Goal: Task Accomplishment & Management: Use online tool/utility

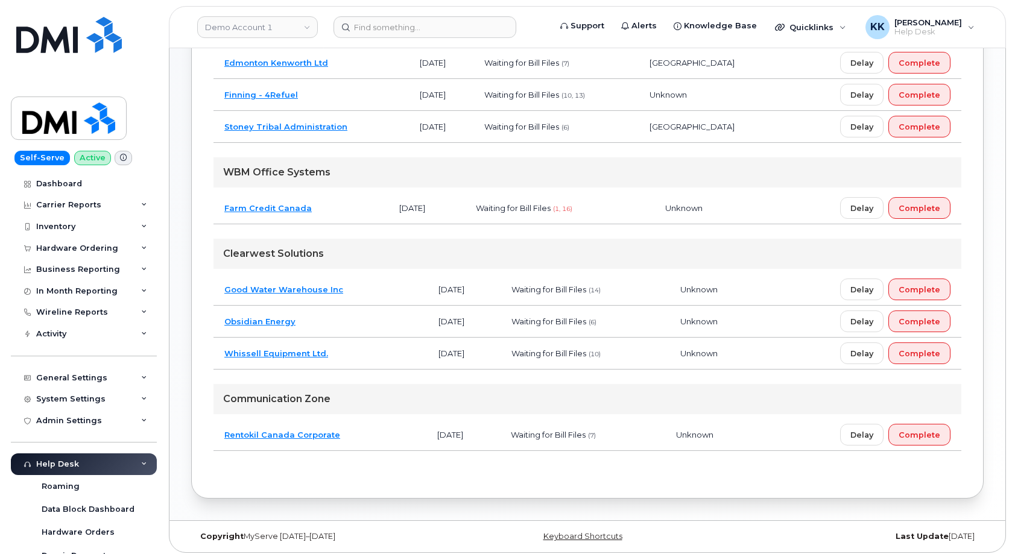
scroll to position [263, 0]
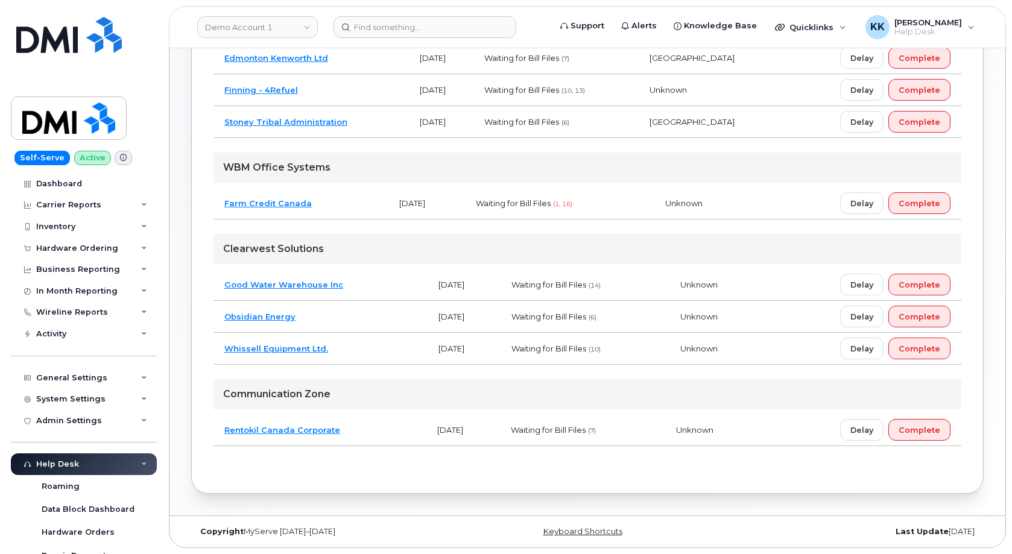
click at [352, 310] on td "Obsidian Energy" at bounding box center [321, 317] width 214 height 32
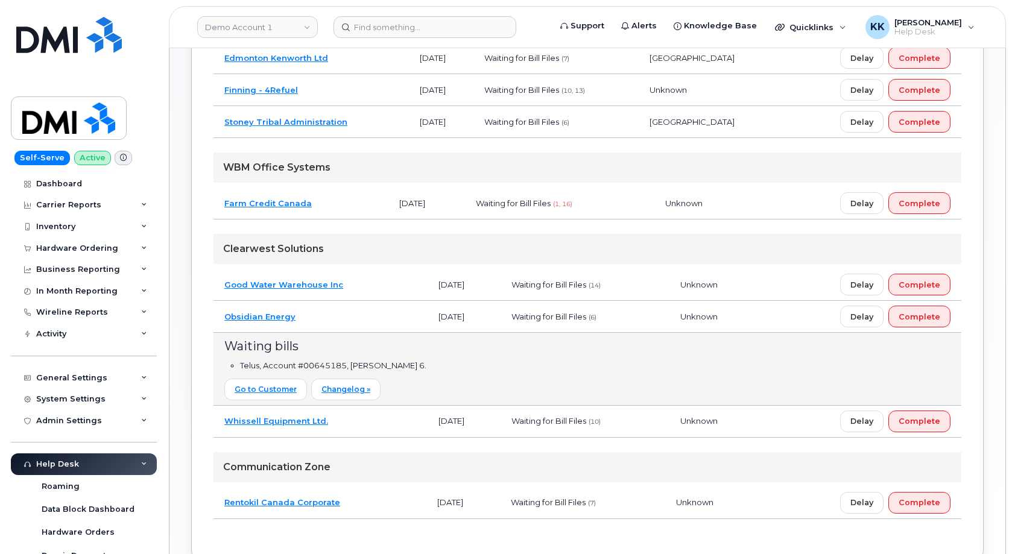
click at [376, 122] on td "Stoney Tribal Administration" at bounding box center [311, 122] width 195 height 32
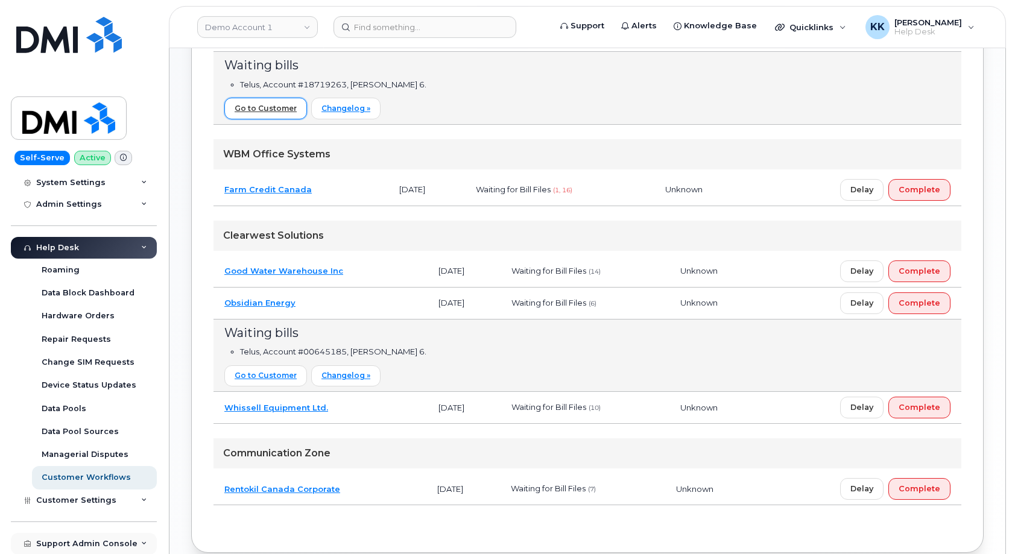
scroll to position [409, 0]
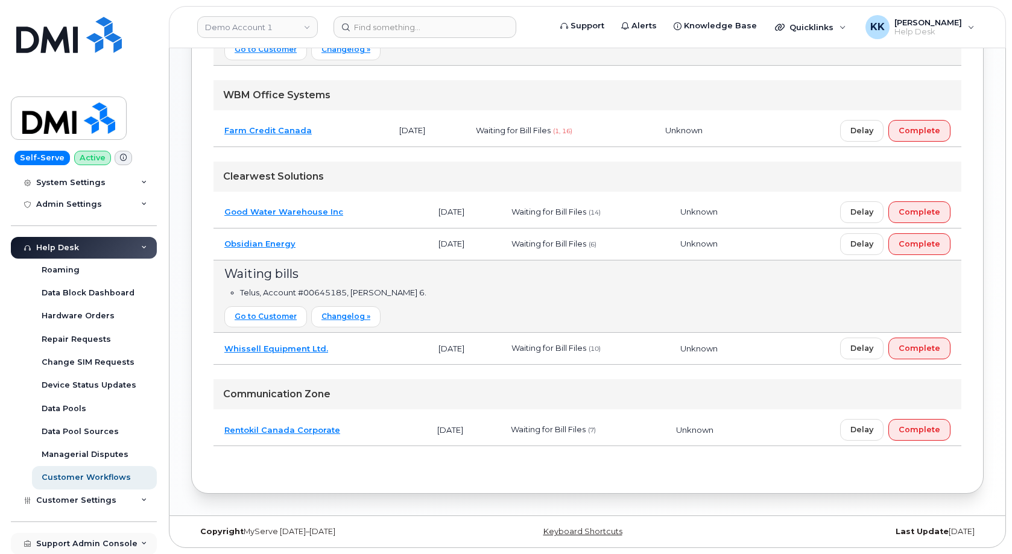
click at [84, 539] on div "Support Admin Console" at bounding box center [84, 544] width 146 height 22
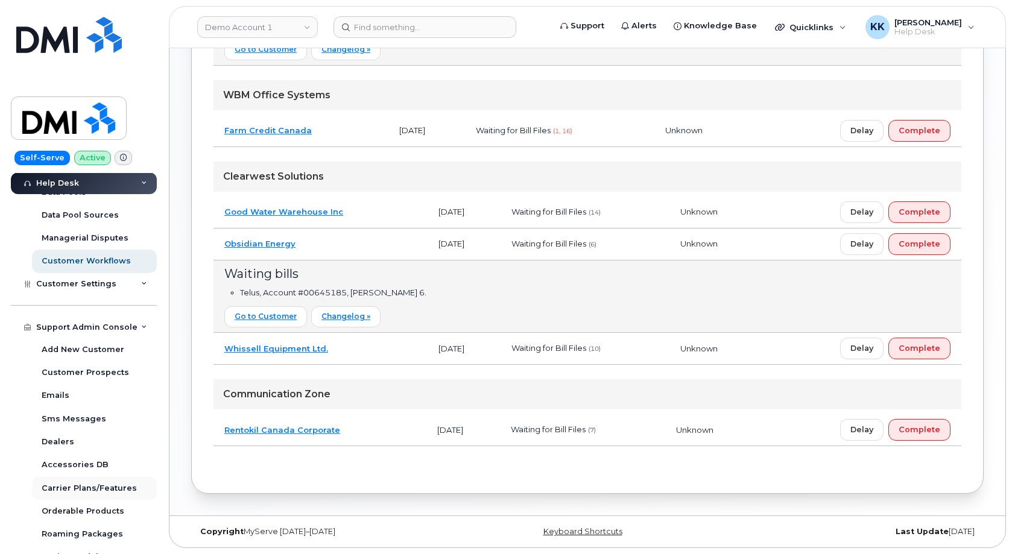
scroll to position [448, 0]
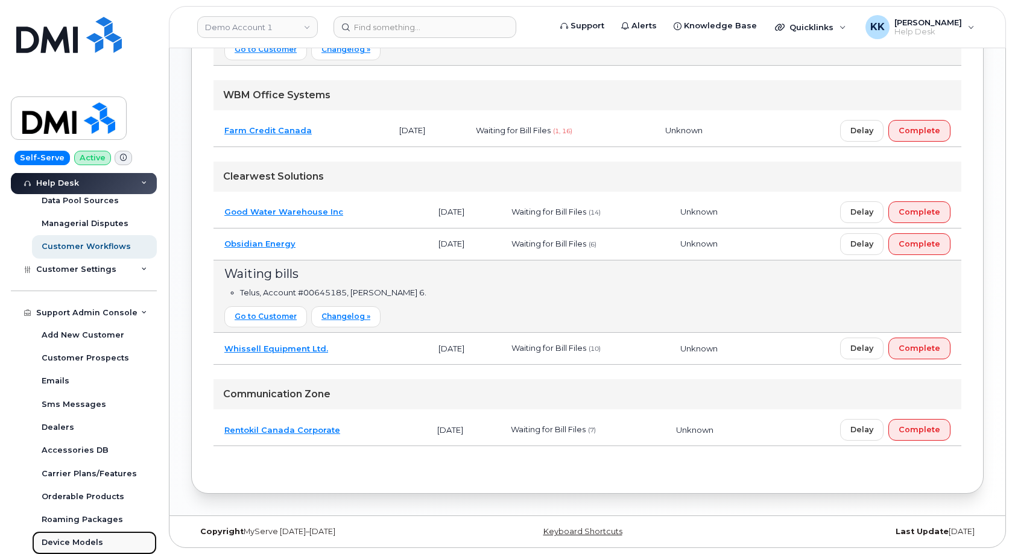
click at [74, 542] on div "Device Models" at bounding box center [73, 542] width 62 height 11
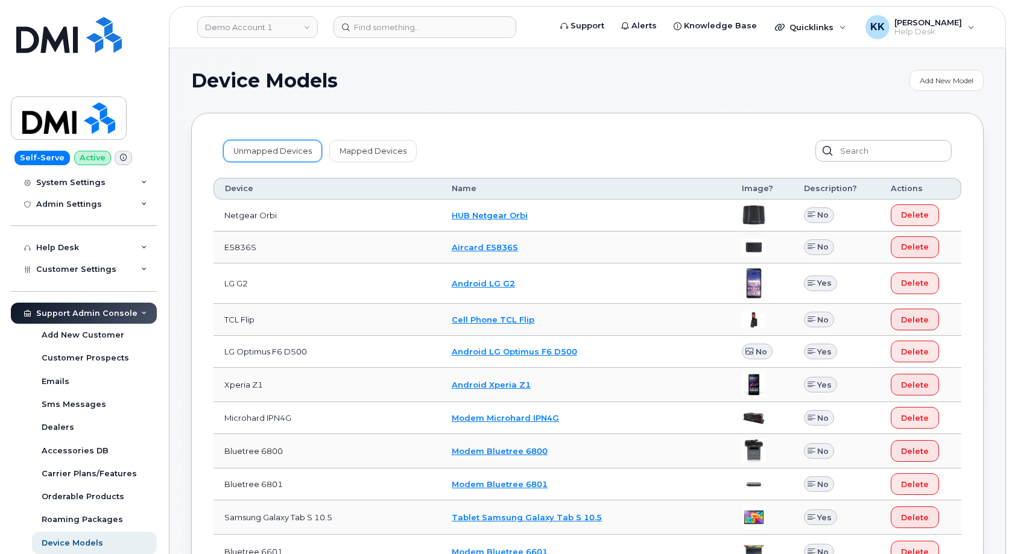
click at [265, 157] on link "Unmapped Devices" at bounding box center [272, 151] width 99 height 22
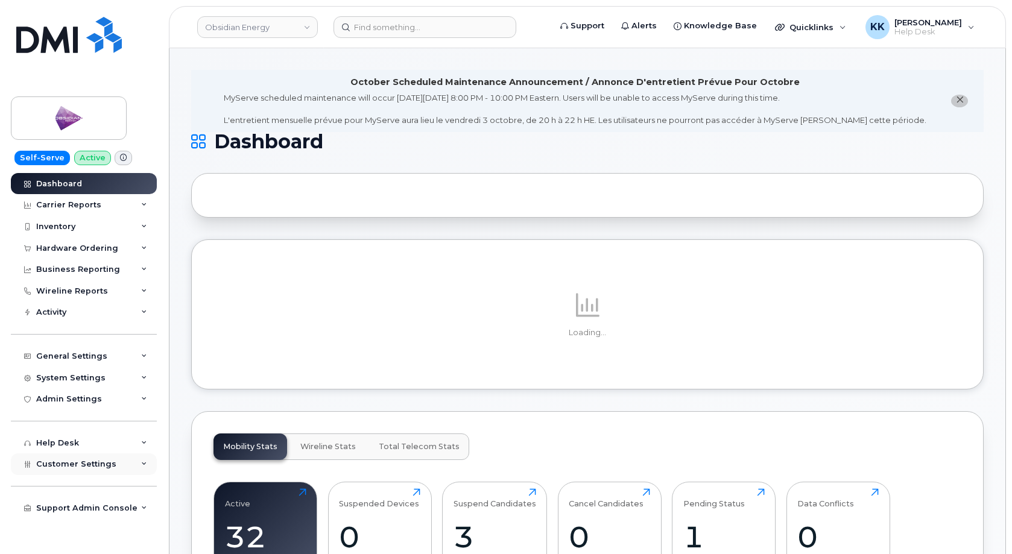
click at [71, 465] on span "Customer Settings" at bounding box center [76, 464] width 80 height 9
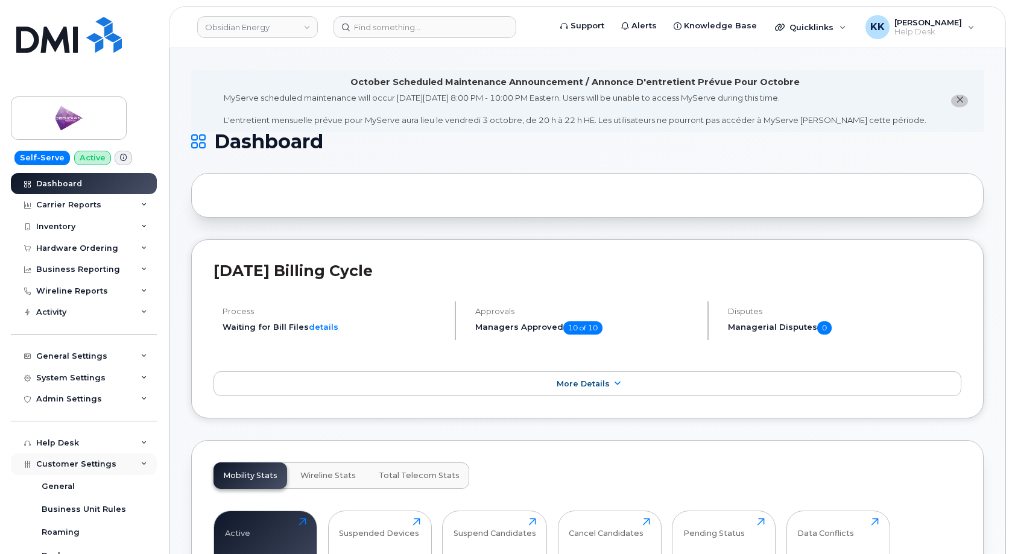
scroll to position [232, 0]
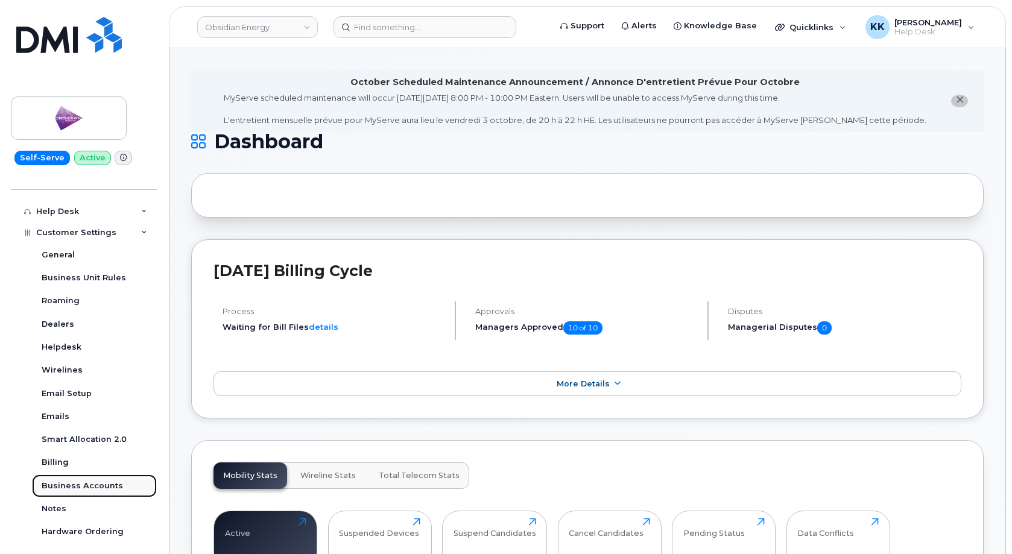
click at [80, 487] on div "Business Accounts" at bounding box center [82, 486] width 81 height 11
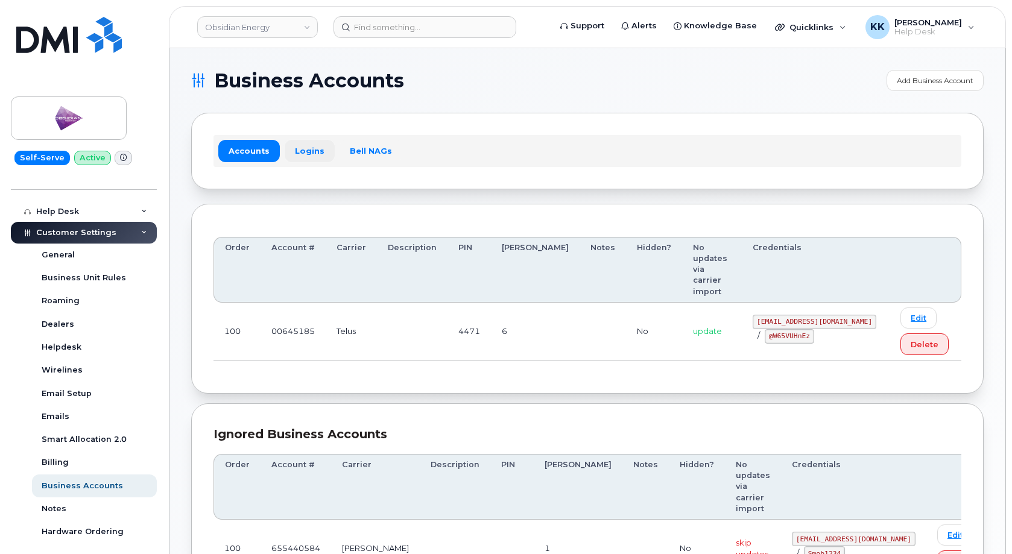
click at [311, 153] on link "Logins" at bounding box center [310, 151] width 50 height 22
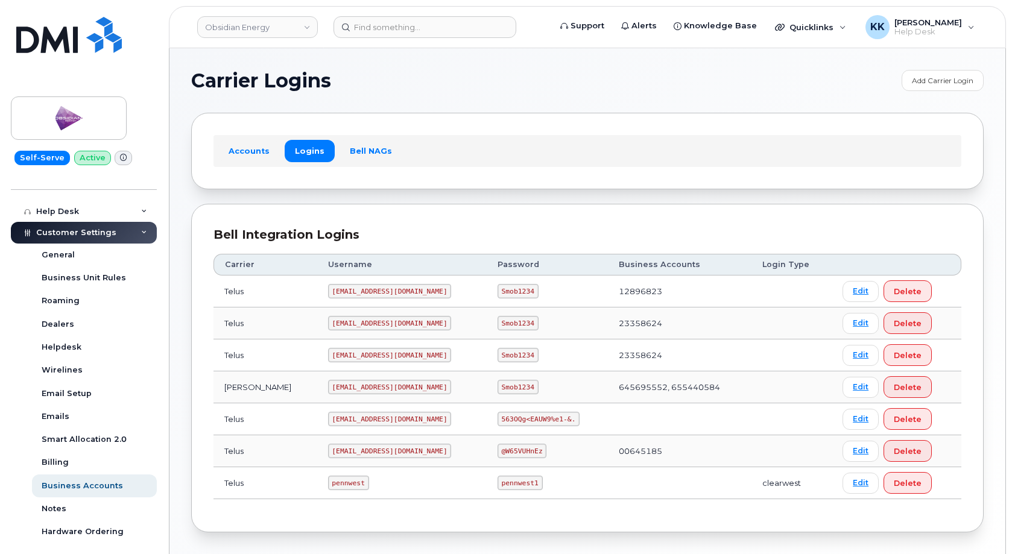
click at [340, 451] on code "pw00645185sm@yahoo.ca" at bounding box center [390, 451] width 124 height 14
click at [499, 449] on code "@W65VUHnEz" at bounding box center [522, 451] width 49 height 14
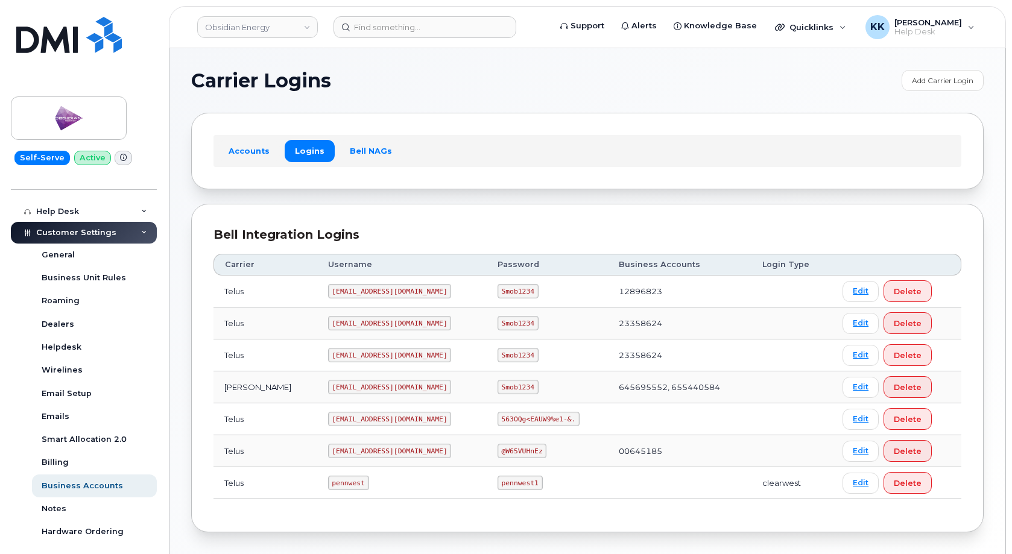
click at [499, 449] on code "@W65VUHnEz" at bounding box center [522, 451] width 49 height 14
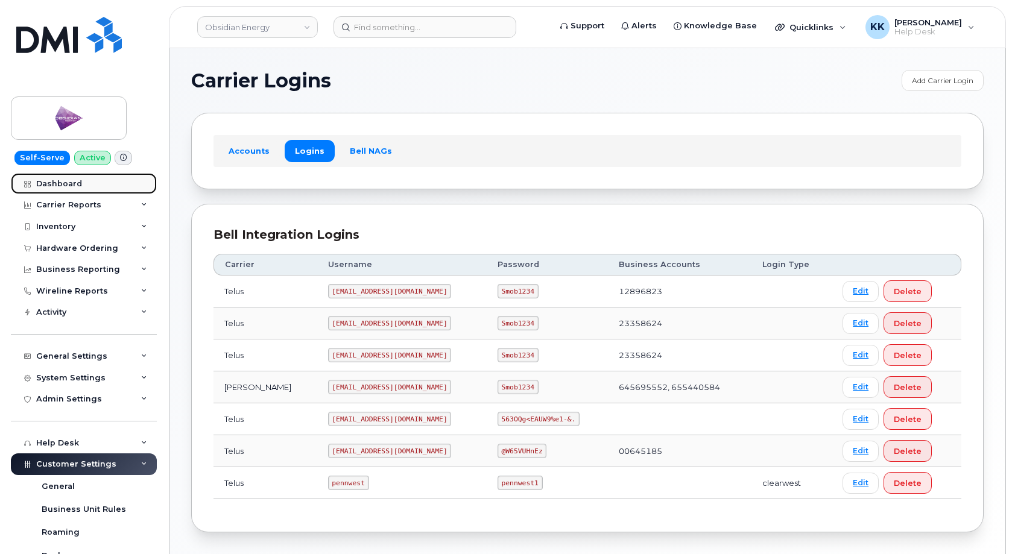
click at [66, 188] on div "Dashboard" at bounding box center [59, 184] width 46 height 10
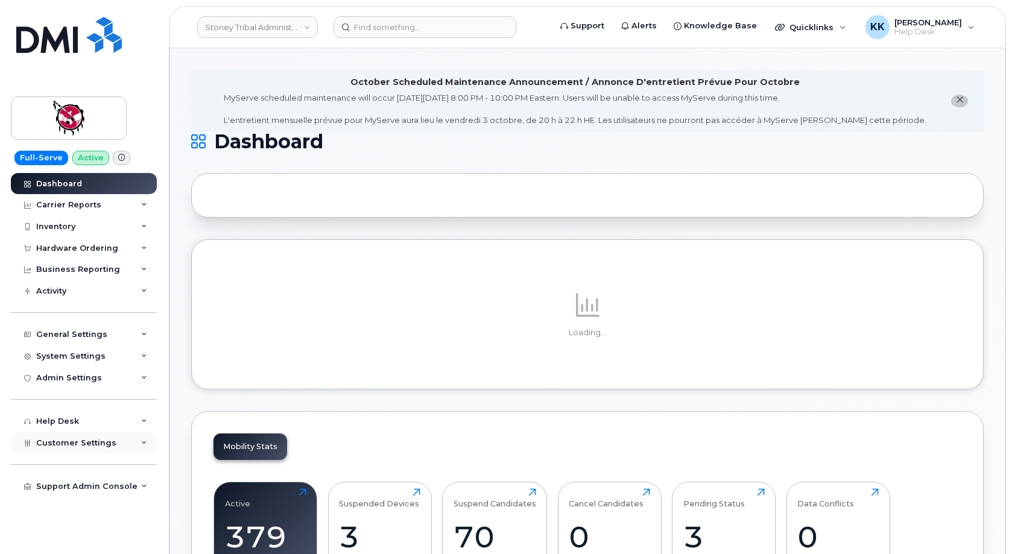
click at [69, 449] on div "Customer Settings" at bounding box center [84, 443] width 146 height 22
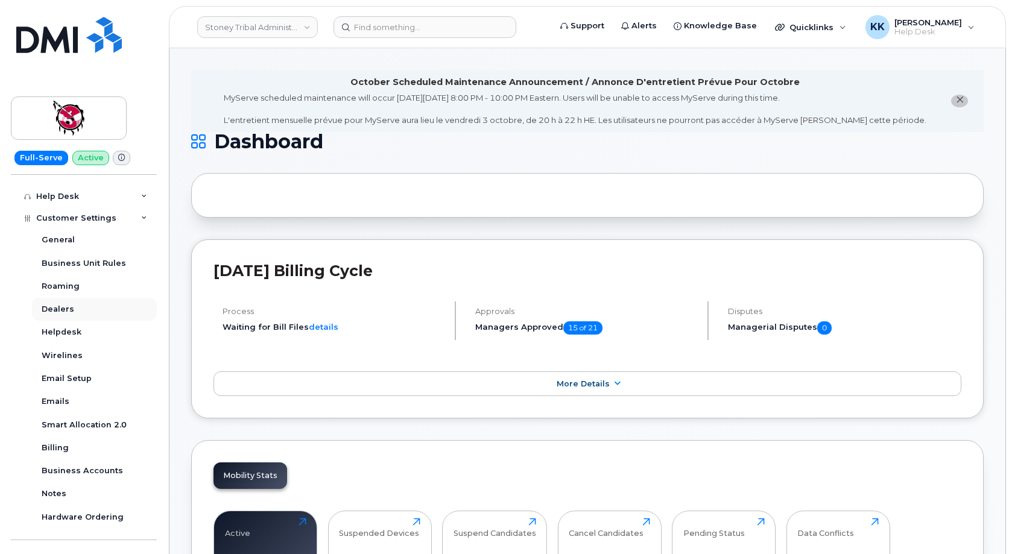
scroll to position [232, 0]
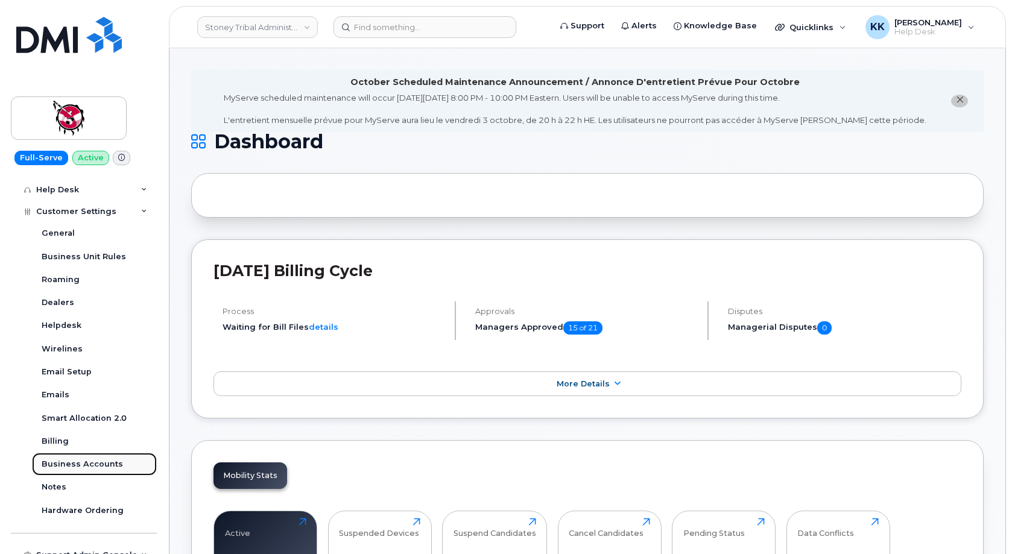
click at [76, 466] on div "Business Accounts" at bounding box center [82, 464] width 81 height 11
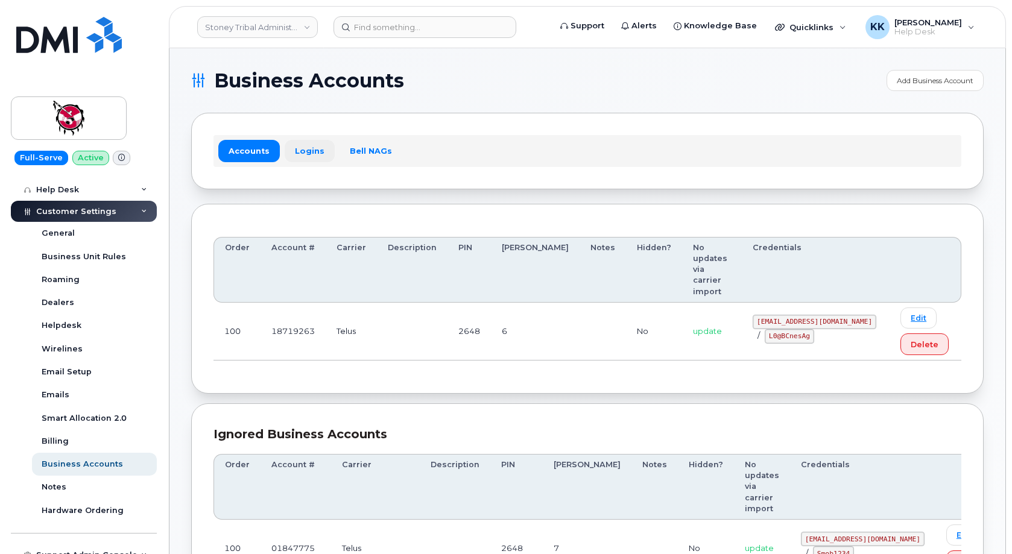
click at [303, 153] on link "Logins" at bounding box center [310, 151] width 50 height 22
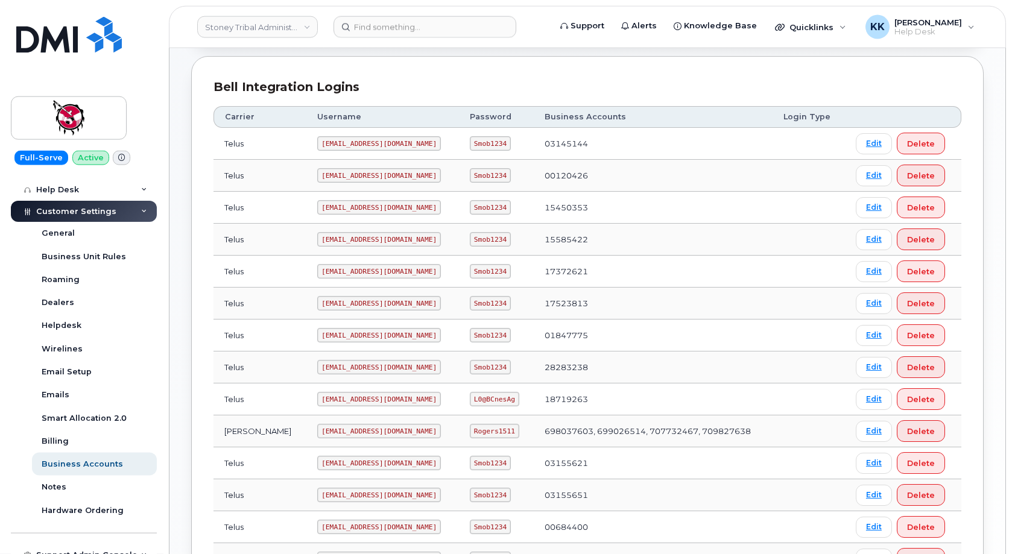
scroll to position [185, 0]
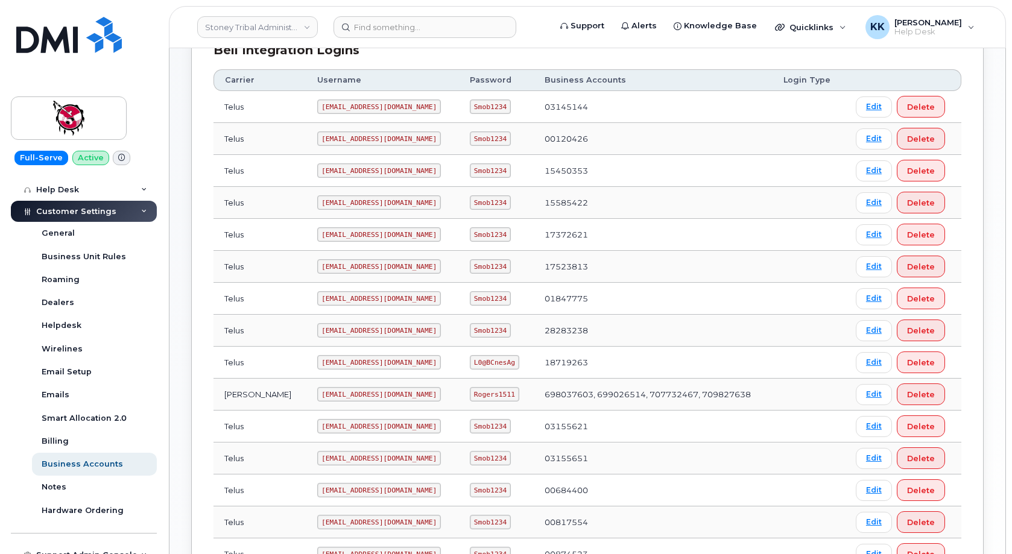
click at [320, 361] on code "18719263@sm.com" at bounding box center [379, 362] width 124 height 14
click at [470, 362] on code "L0@BCnesAg" at bounding box center [494, 362] width 49 height 14
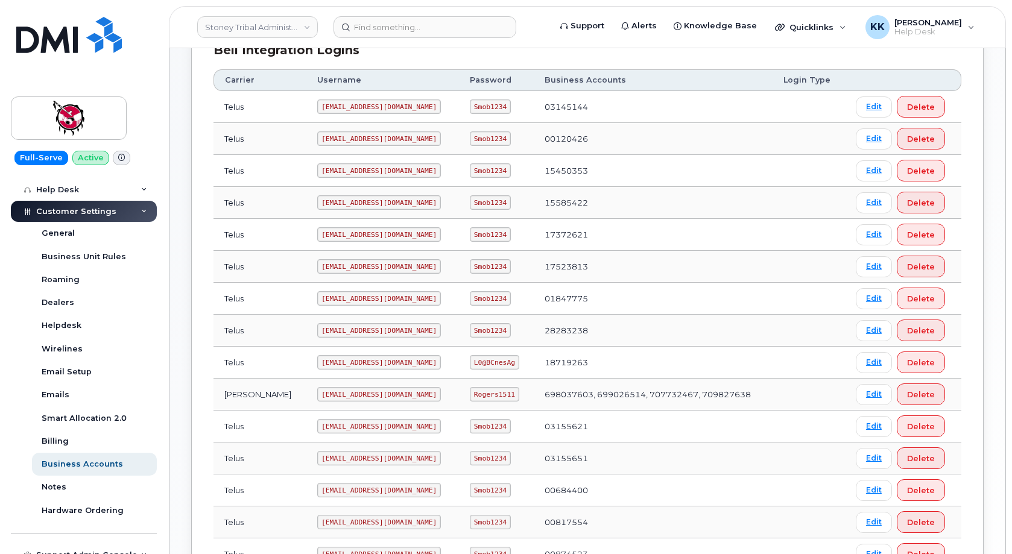
click at [470, 362] on code "L0@BCnesAg" at bounding box center [494, 362] width 49 height 14
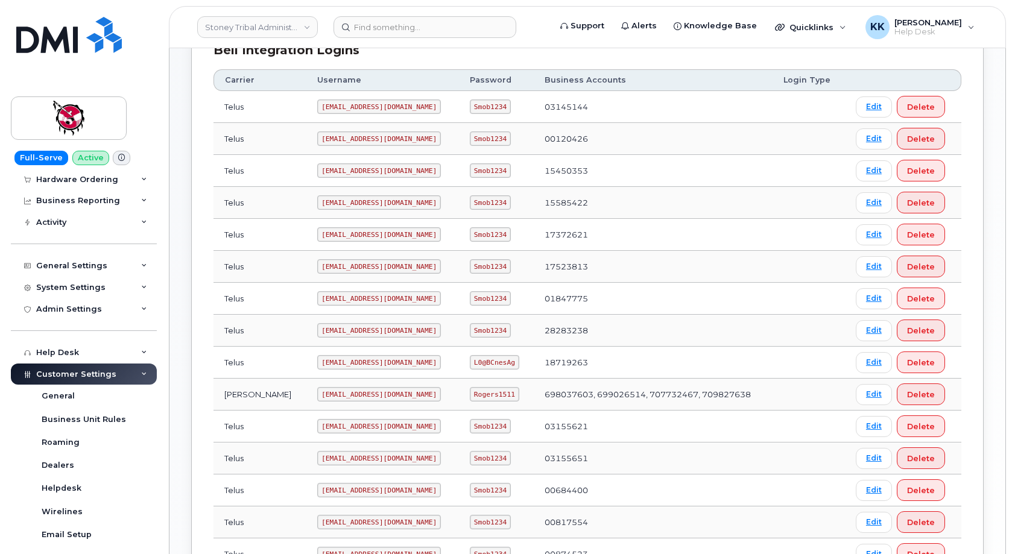
scroll to position [0, 0]
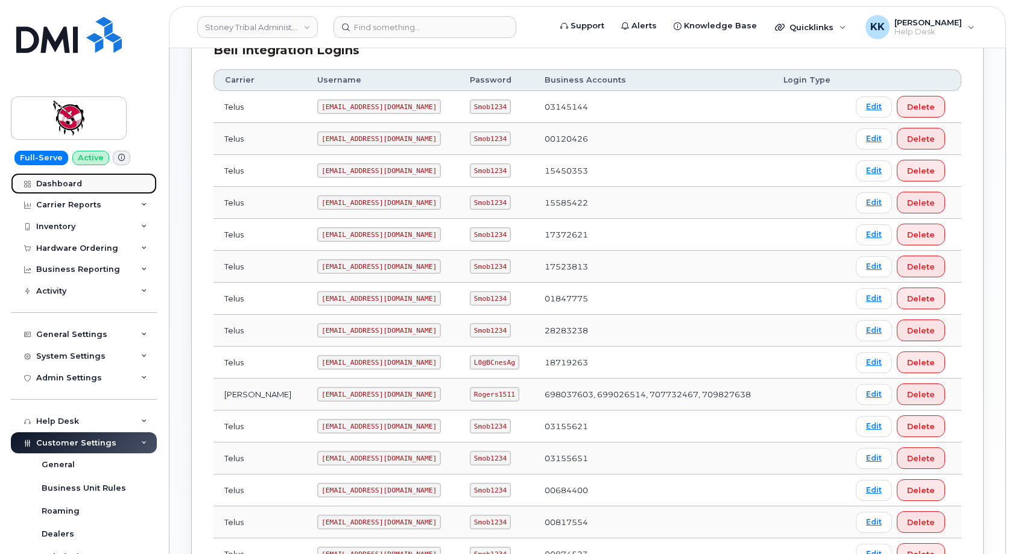
click at [67, 183] on div "Dashboard" at bounding box center [59, 184] width 46 height 10
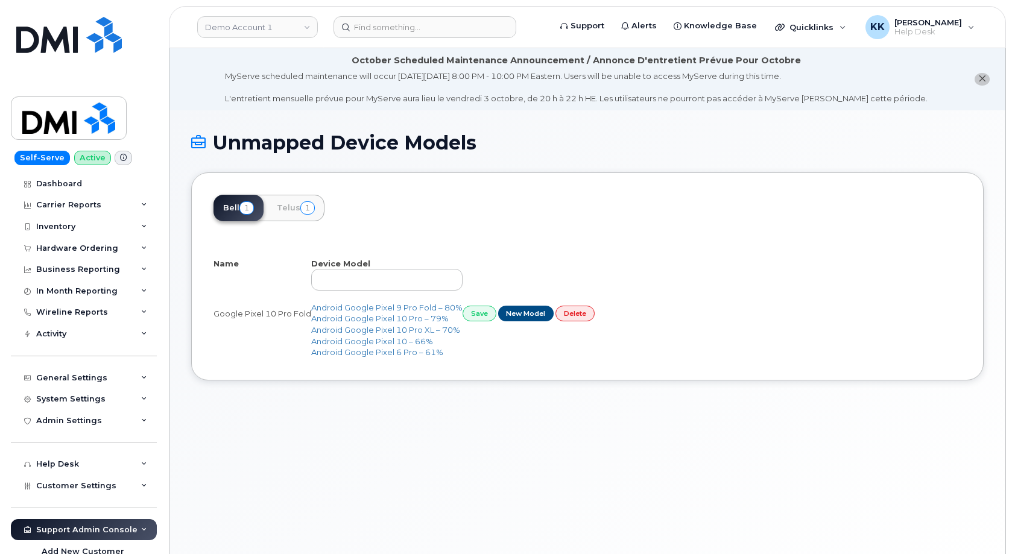
select select "25"
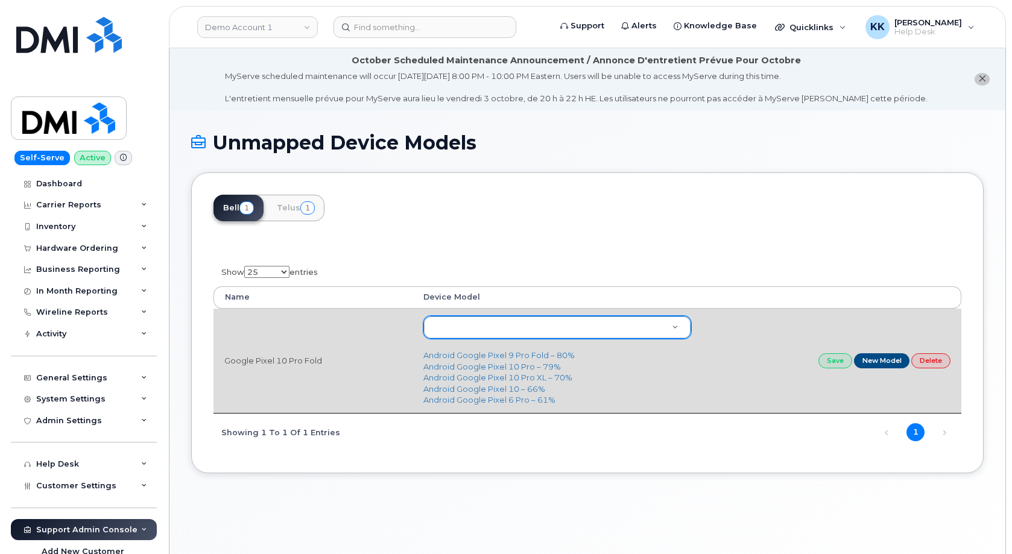
click at [481, 329] on body "Demo Account 1 Support Alerts Knowledge Base Quicklinks Suspend / Cancel Device…" at bounding box center [506, 311] width 1012 height 622
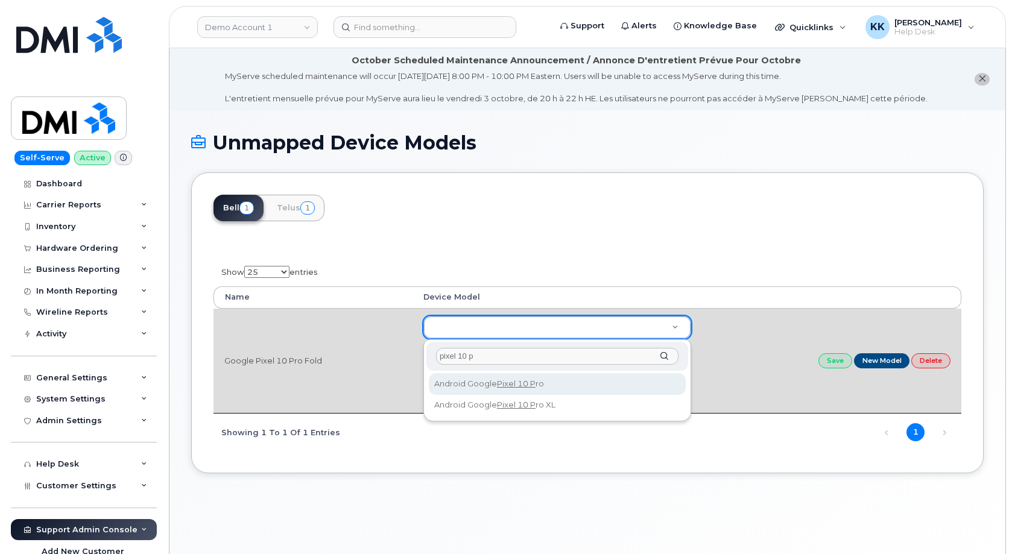
type input "pixel 10 pr"
click at [870, 358] on body "Demo Account 1 Support Alerts Knowledge Base Quicklinks Suspend / Cancel Device…" at bounding box center [506, 311] width 1012 height 622
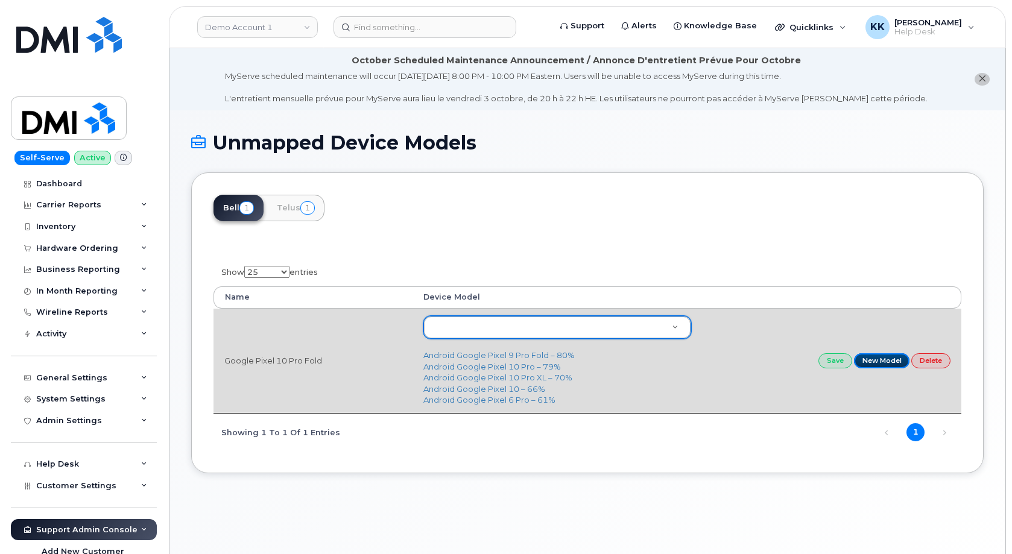
click at [870, 358] on link "New Model" at bounding box center [882, 360] width 56 height 15
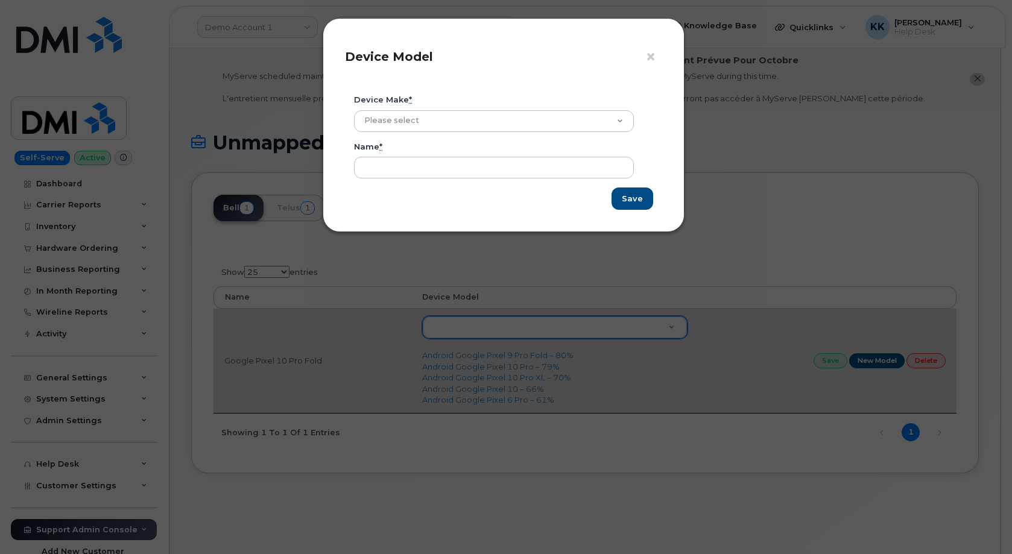
type input "Google Pixel 10 Pro Fold"
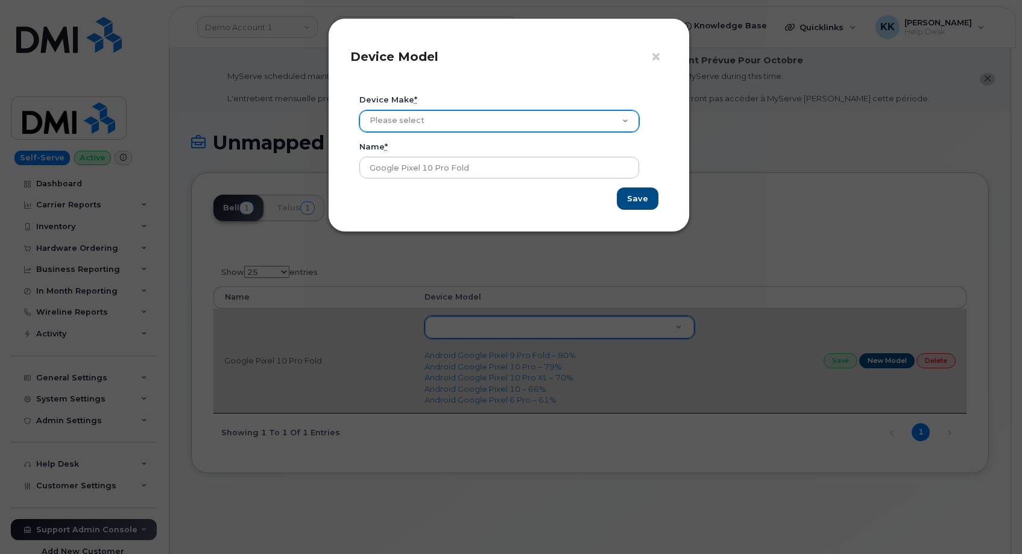
click at [359, 110] on select "Please select Aircard Android Blackberry Cell Phone GPS HUB iPhone Laptop Mike …" at bounding box center [499, 121] width 280 height 22
select select "3"
click option "Android" at bounding box center [0, 0] width 0 height 0
click at [636, 206] on input "Save" at bounding box center [638, 199] width 42 height 22
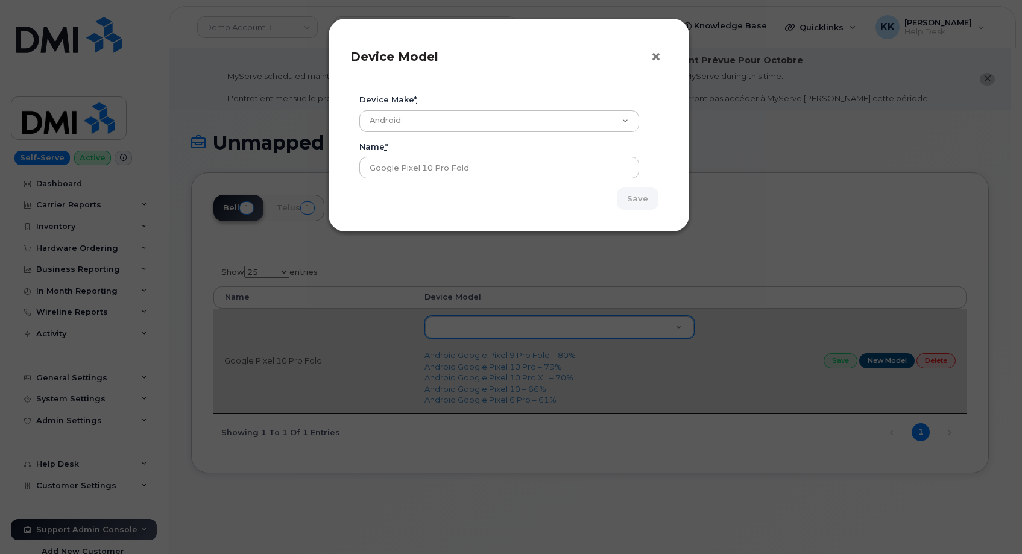
drag, startPoint x: 660, startPoint y: 57, endPoint x: 603, endPoint y: 54, distance: 57.3
click at [660, 56] on span "×" at bounding box center [656, 57] width 11 height 22
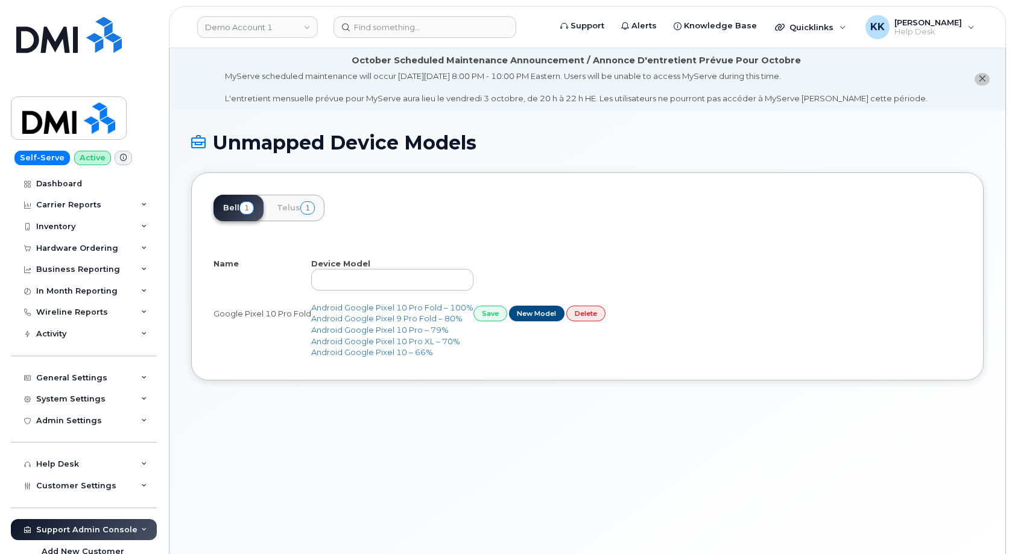
select select "25"
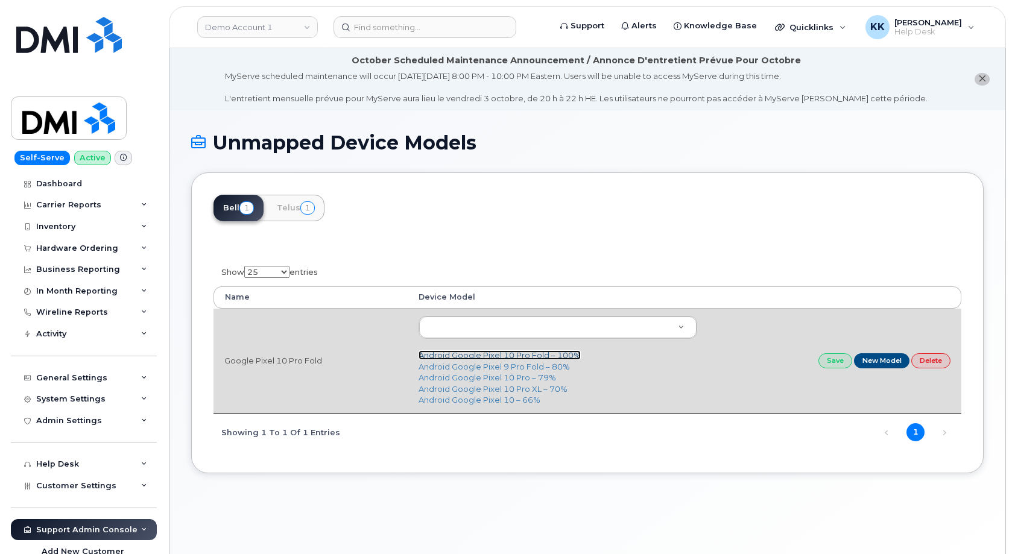
click at [515, 355] on link "Android Google Pixel 10 Pro Fold – 100%" at bounding box center [500, 355] width 162 height 10
type input "2910"
click at [833, 362] on link "Save" at bounding box center [835, 360] width 34 height 15
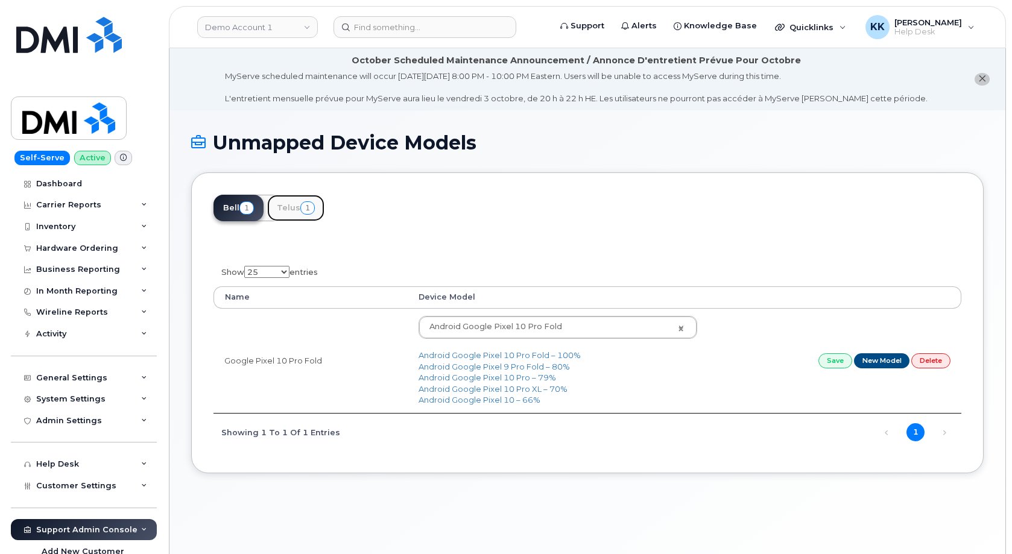
click at [304, 207] on span "1" at bounding box center [307, 207] width 14 height 13
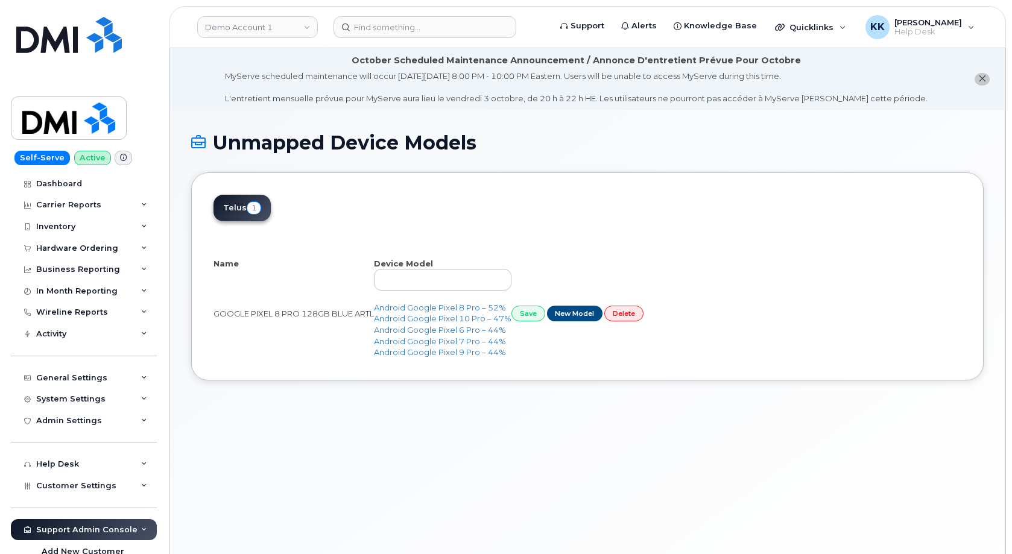
select select "25"
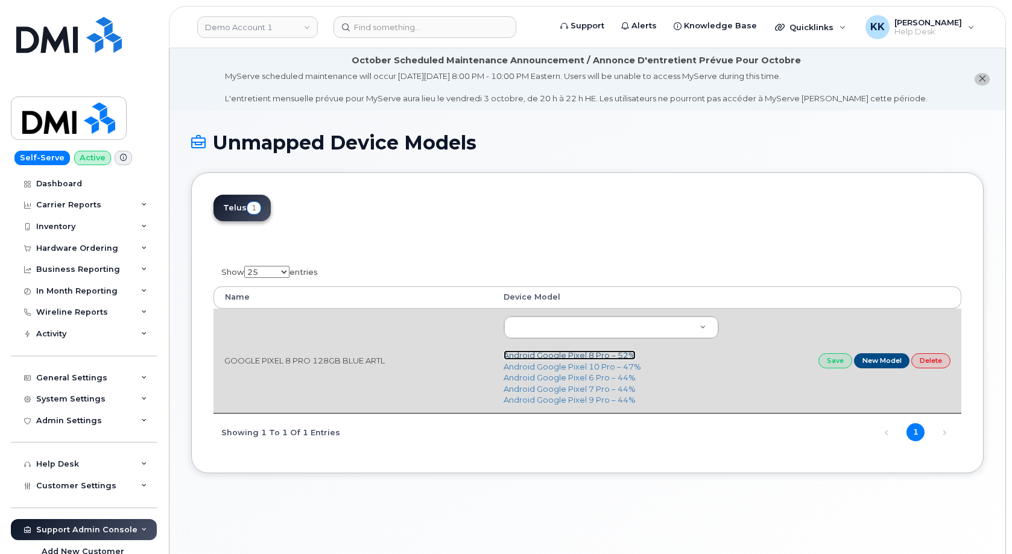
click at [607, 355] on link "Android Google Pixel 8 Pro – 52%" at bounding box center [570, 355] width 132 height 10
type input "2779"
click at [827, 363] on link "Save" at bounding box center [835, 360] width 34 height 15
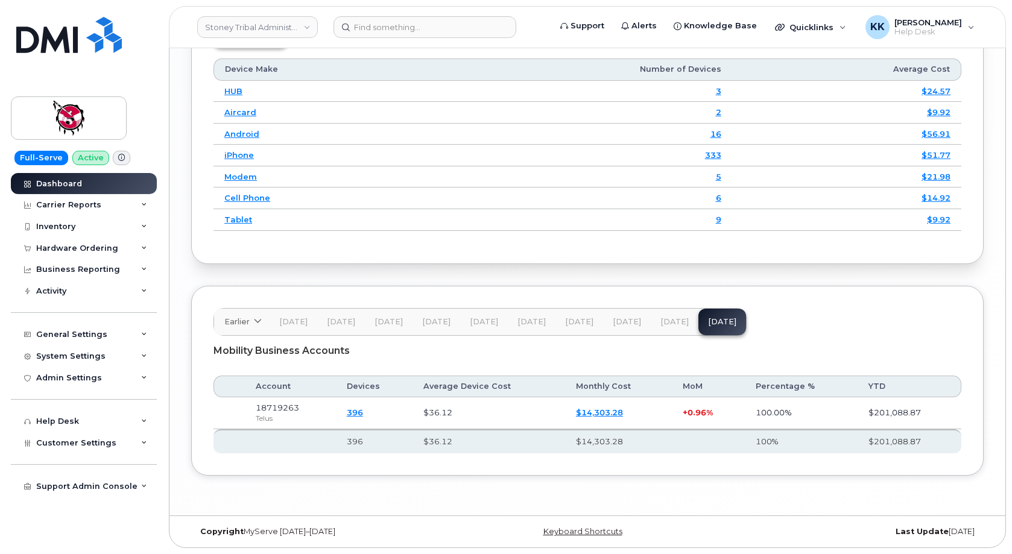
scroll to position [1640, 0]
click at [611, 412] on link "$14,303.28" at bounding box center [599, 413] width 47 height 10
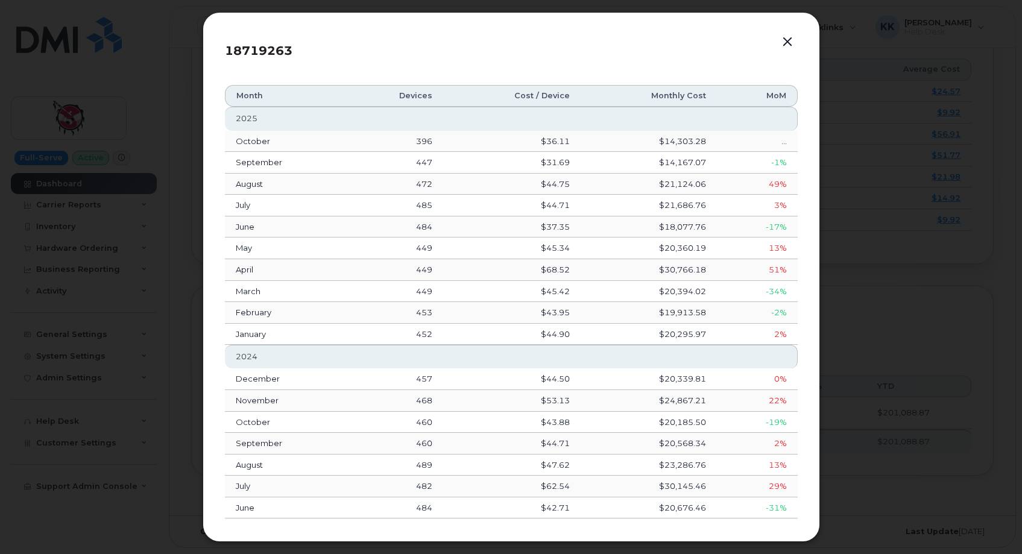
click at [788, 39] on button "button" at bounding box center [788, 42] width 18 height 17
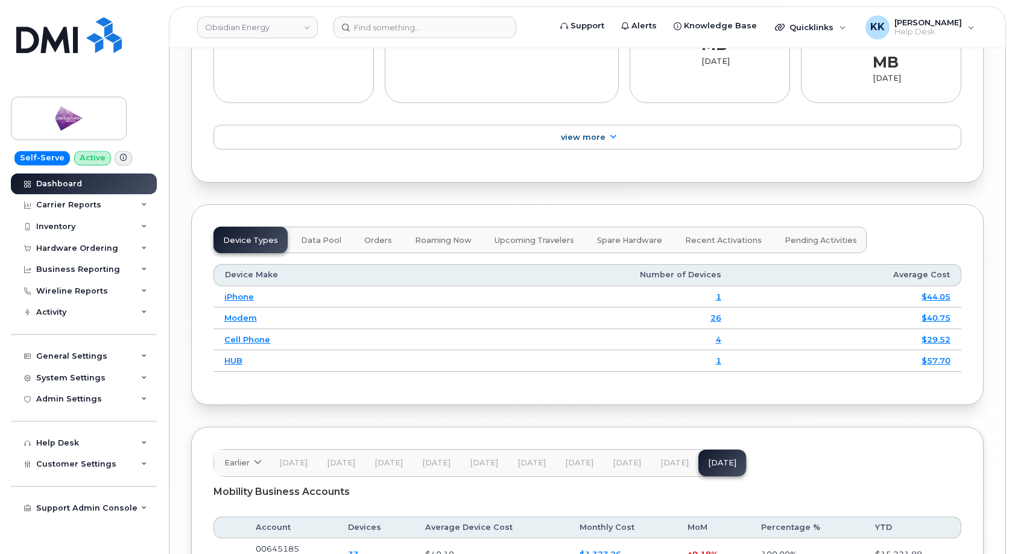
scroll to position [1628, 0]
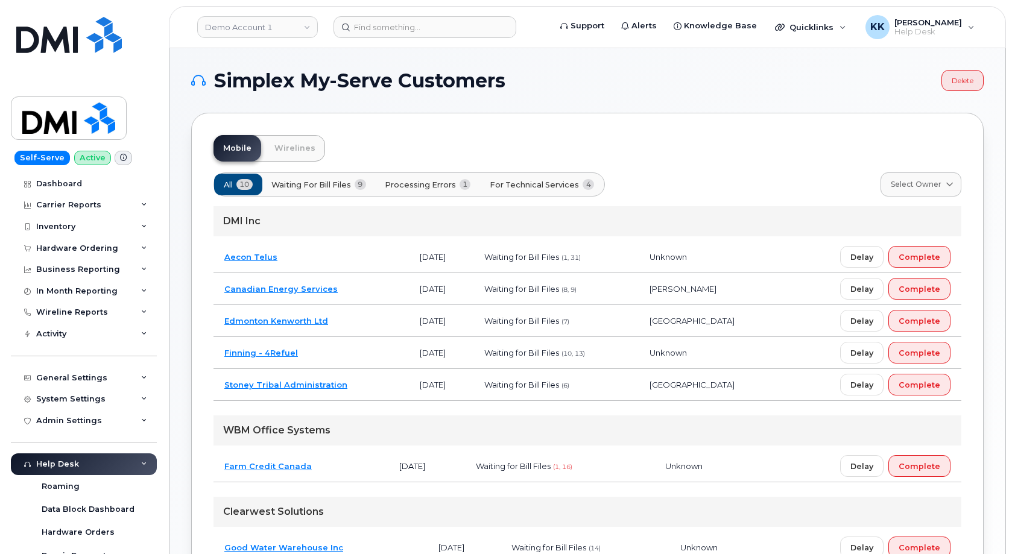
click at [529, 177] on button "For Technical Services 4" at bounding box center [541, 185] width 125 height 22
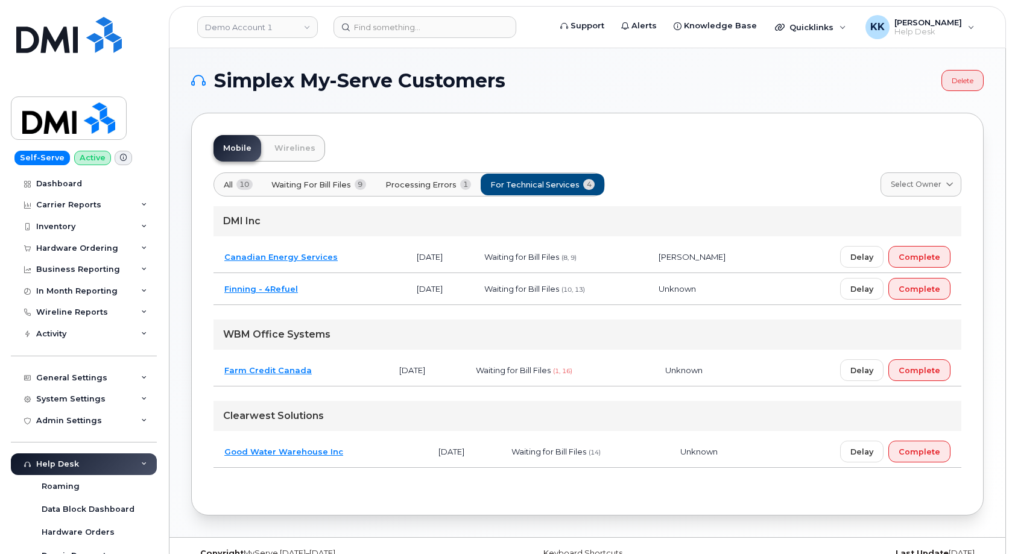
click at [466, 188] on span "1" at bounding box center [465, 184] width 11 height 11
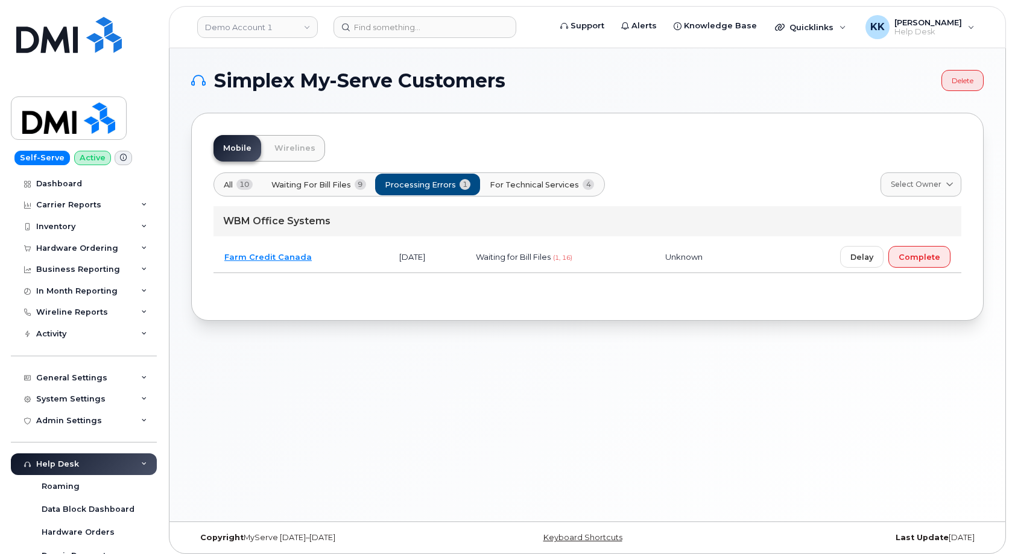
click at [499, 186] on span "For Technical Services" at bounding box center [534, 184] width 89 height 11
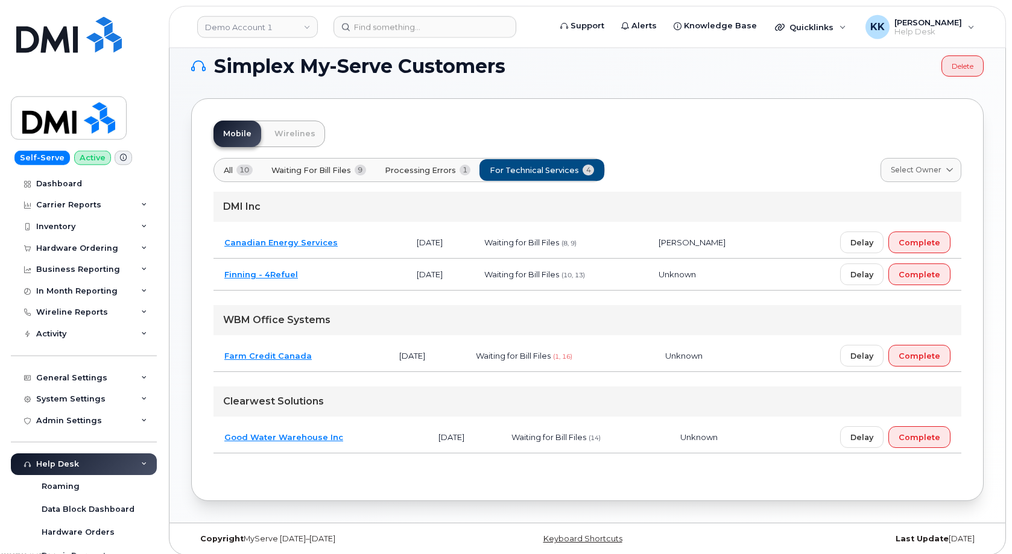
scroll to position [22, 0]
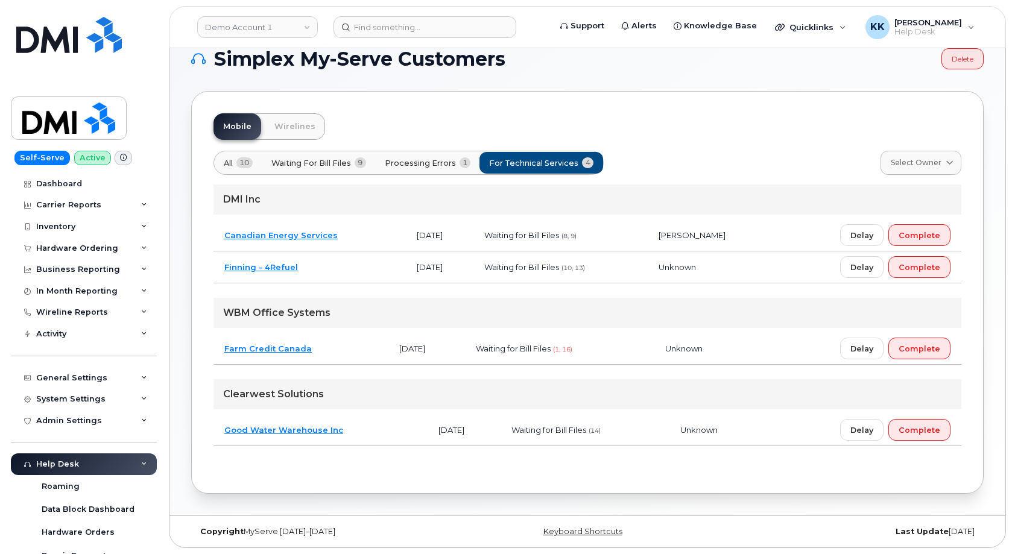
click at [372, 239] on td "Canadian Energy Services" at bounding box center [310, 236] width 192 height 32
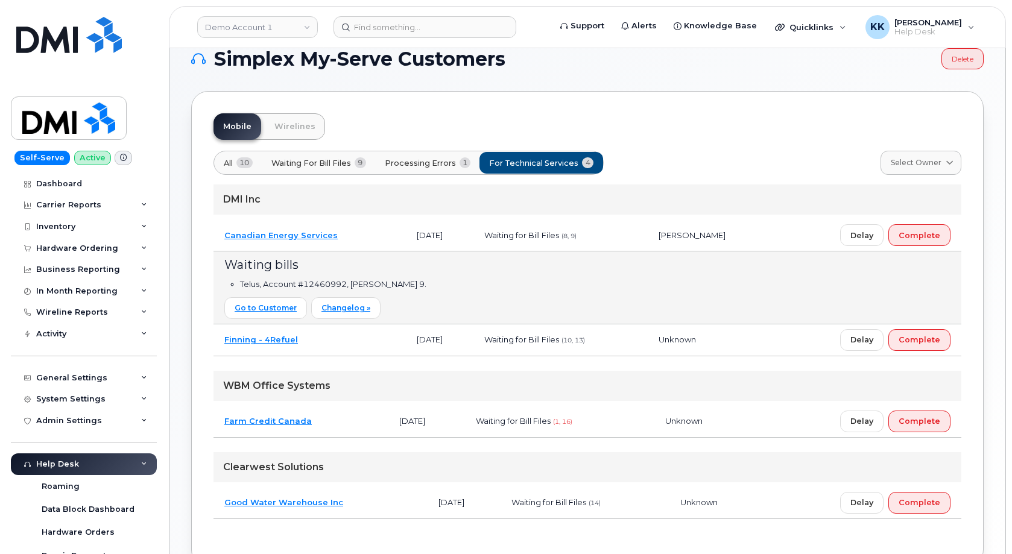
click at [372, 239] on td "Canadian Energy Services" at bounding box center [310, 236] width 192 height 32
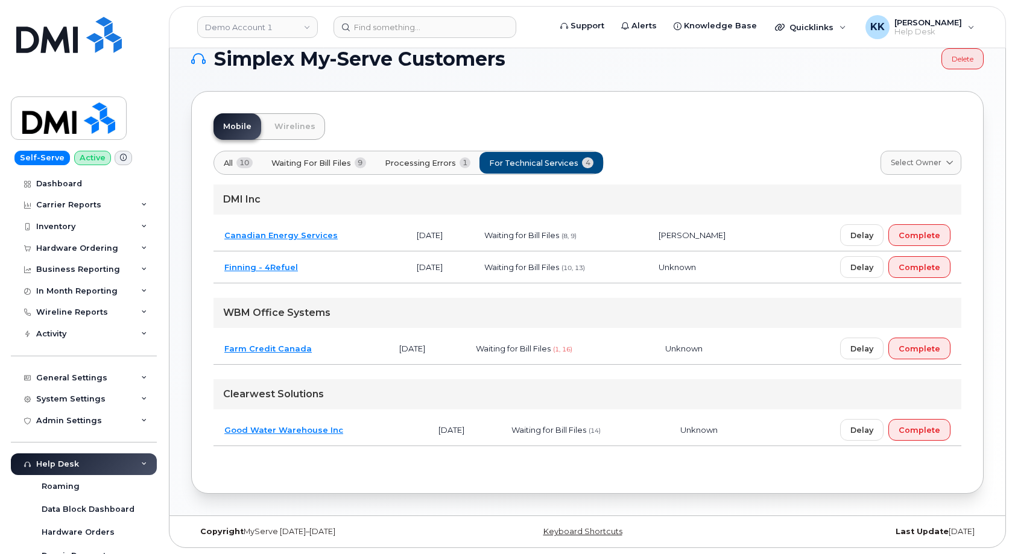
click at [349, 351] on td "Farm Credit Canada" at bounding box center [301, 349] width 175 height 32
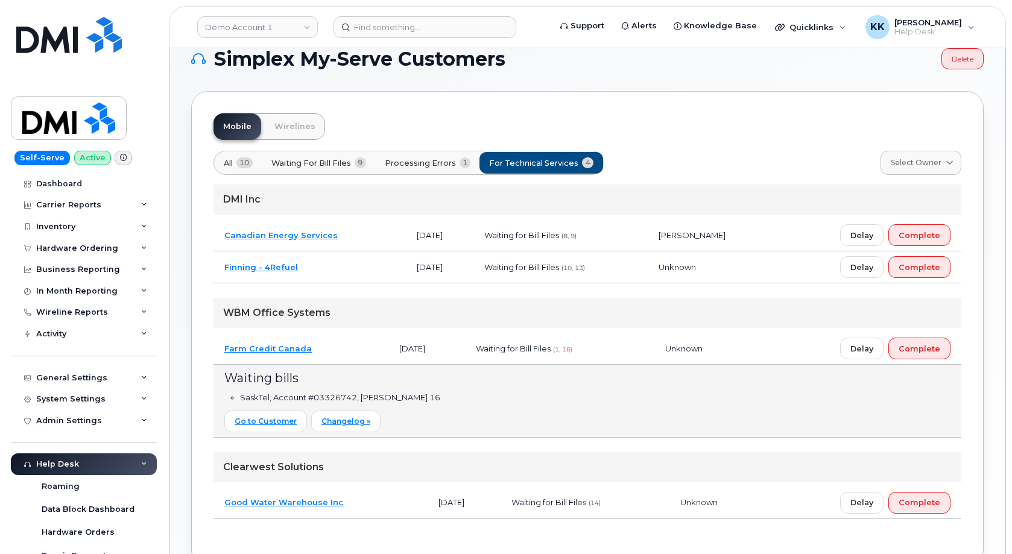
click at [349, 351] on td "Farm Credit Canada" at bounding box center [301, 349] width 175 height 32
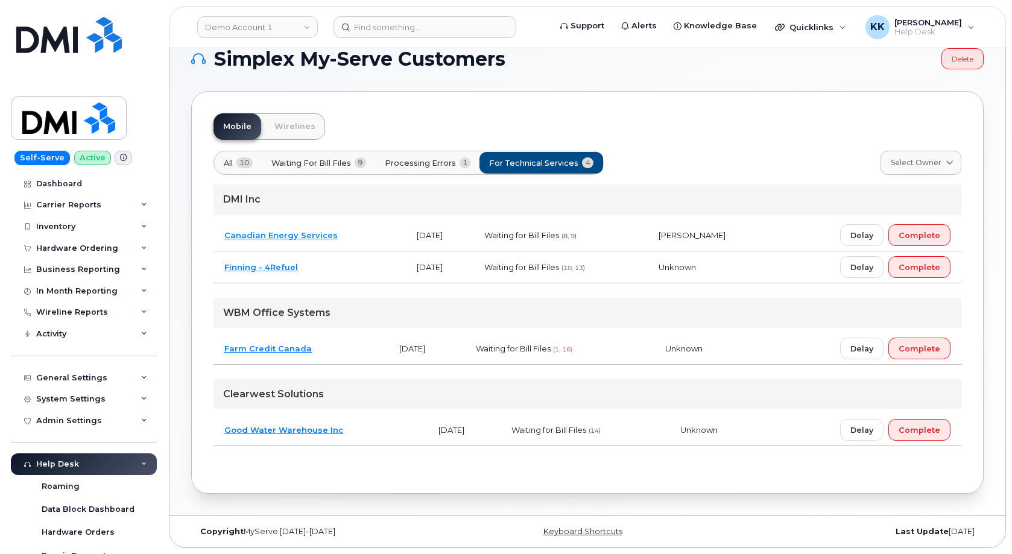
click at [356, 435] on td "Good Water Warehouse Inc" at bounding box center [321, 430] width 214 height 32
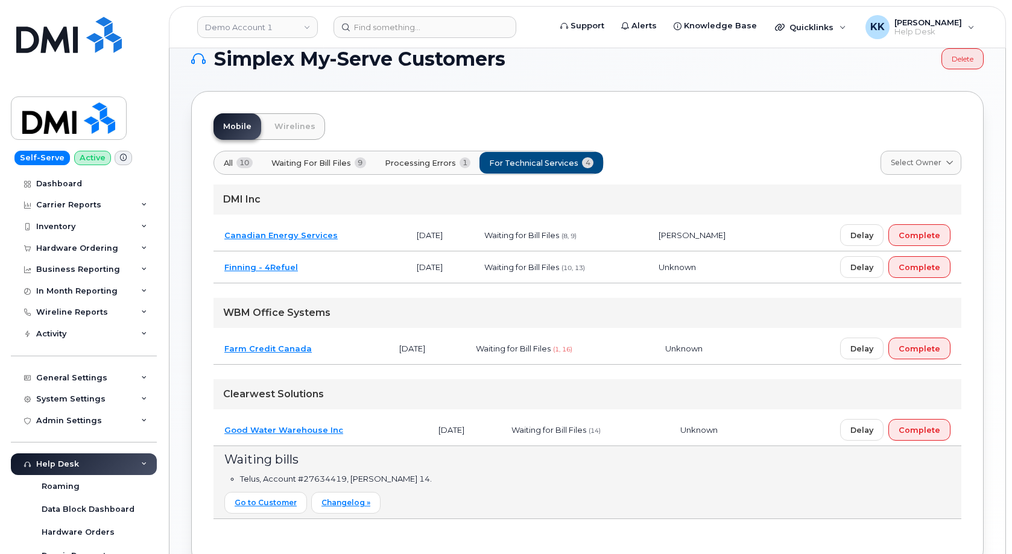
click at [356, 435] on td "Good Water Warehouse Inc" at bounding box center [321, 430] width 214 height 32
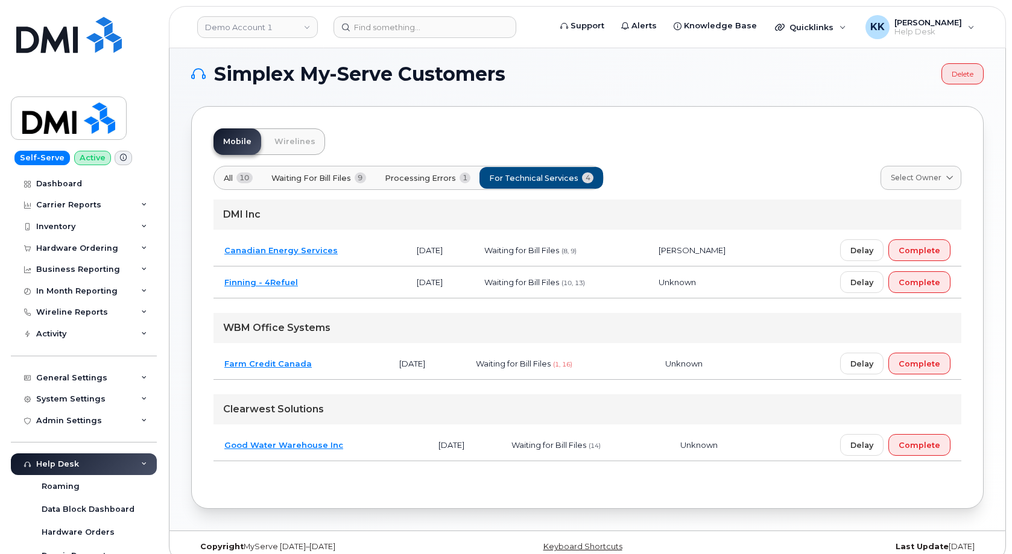
scroll to position [0, 0]
